Goal: Information Seeking & Learning: Learn about a topic

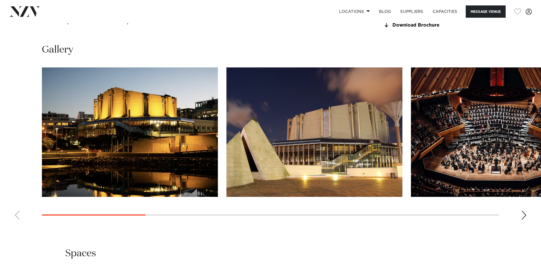
scroll to position [628, 0]
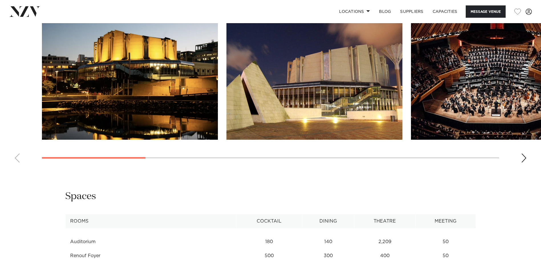
click at [524, 162] on div "Next slide" at bounding box center [524, 157] width 6 height 9
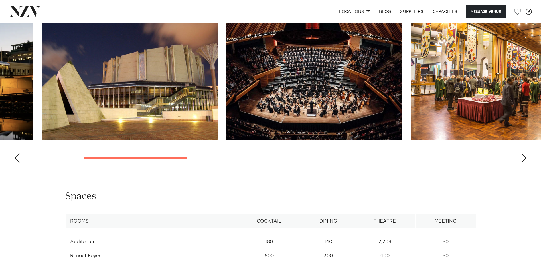
click at [524, 162] on div "Next slide" at bounding box center [524, 157] width 6 height 9
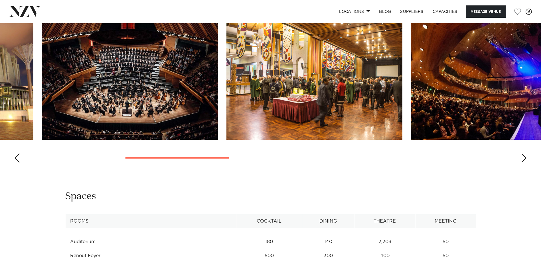
click at [524, 162] on div "Next slide" at bounding box center [524, 157] width 6 height 9
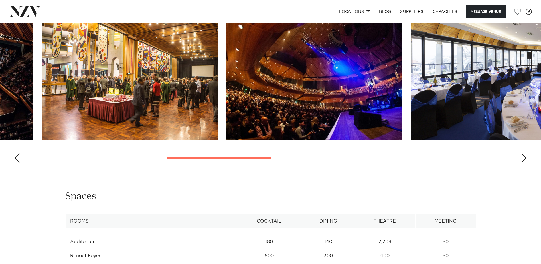
click at [522, 162] on div "Next slide" at bounding box center [524, 157] width 6 height 9
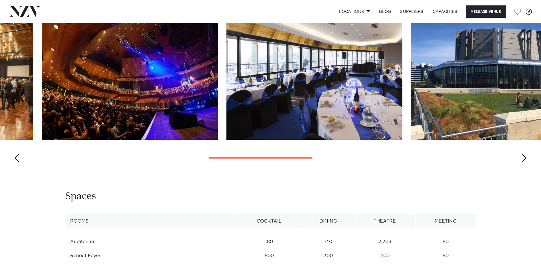
click at [522, 162] on div "Next slide" at bounding box center [524, 157] width 6 height 9
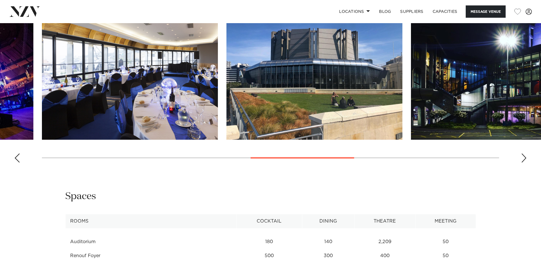
click at [521, 162] on div "Next slide" at bounding box center [524, 157] width 6 height 9
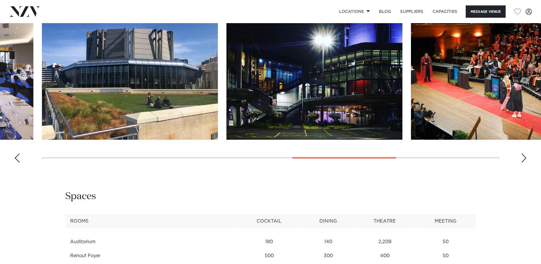
click at [521, 162] on div "Next slide" at bounding box center [524, 157] width 6 height 9
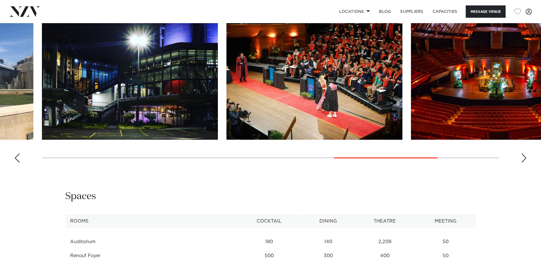
click at [521, 162] on div "Next slide" at bounding box center [524, 157] width 6 height 9
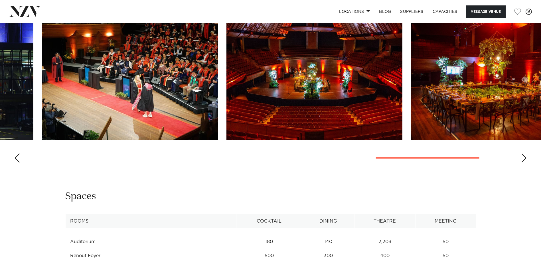
click at [521, 162] on div "Next slide" at bounding box center [524, 157] width 6 height 9
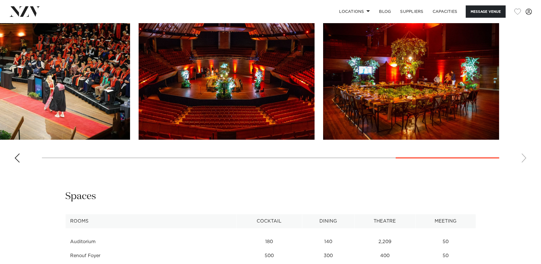
click at [521, 167] on swiper-container at bounding box center [270, 88] width 541 height 157
click at [19, 162] on div "Previous slide" at bounding box center [17, 157] width 6 height 9
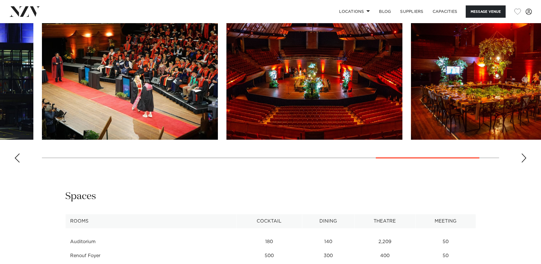
click at [19, 162] on div "Previous slide" at bounding box center [17, 157] width 6 height 9
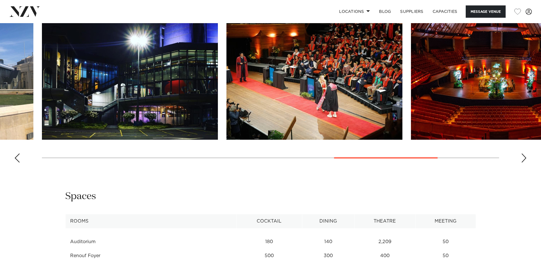
click at [19, 162] on div "Previous slide" at bounding box center [17, 157] width 6 height 9
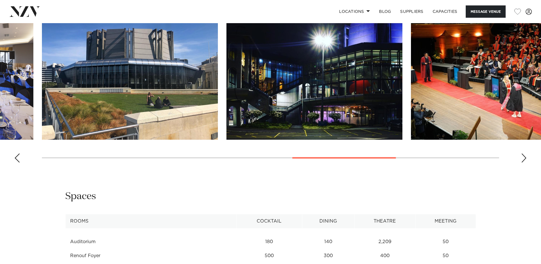
click at [19, 162] on div "Previous slide" at bounding box center [17, 157] width 6 height 9
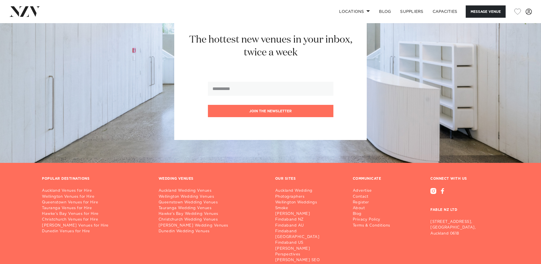
scroll to position [1056, 0]
